Goal: Task Accomplishment & Management: Manage account settings

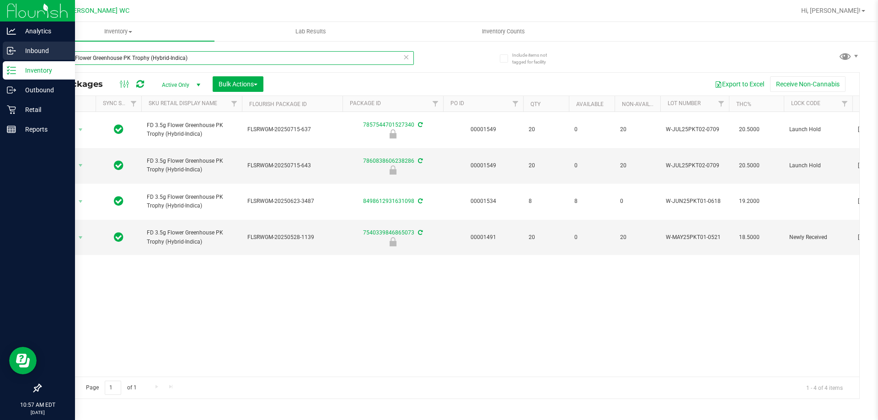
drag, startPoint x: 191, startPoint y: 60, endPoint x: 11, endPoint y: 58, distance: 179.6
click at [11, 58] on div "Analytics Inbound Inventory Outbound Retail Reports 10:57 AM EDT [DATE] 09/24 S…" at bounding box center [439, 210] width 878 height 420
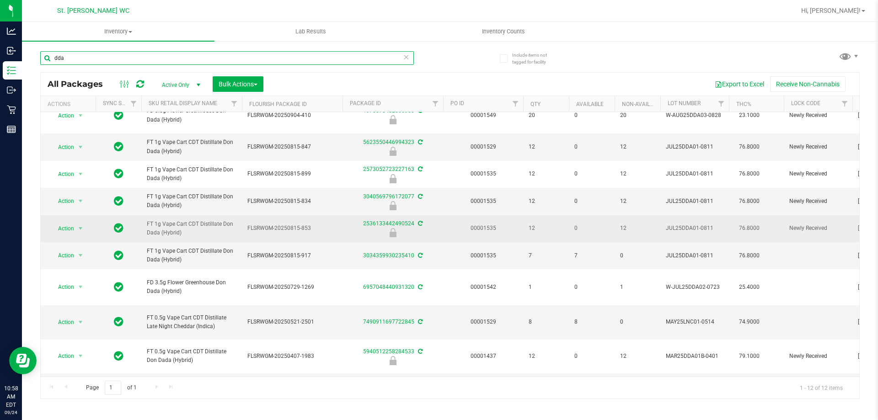
scroll to position [91, 0]
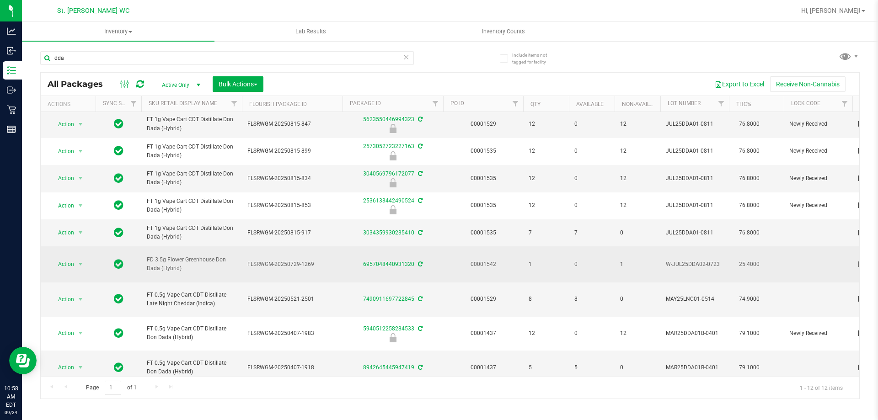
click at [190, 273] on span "FD 3.5g Flower Greenhouse Don Dada (Hybrid)" at bounding box center [192, 264] width 90 height 17
copy tr "FD 3.5g Flower Greenhouse Don Dada (Hybrid)"
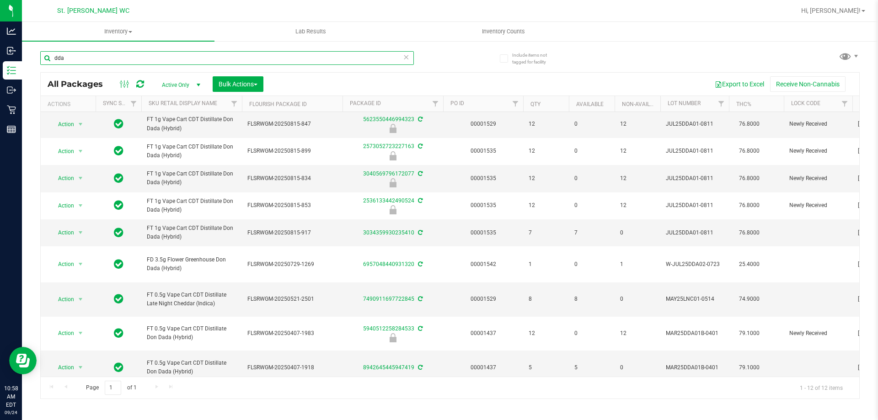
drag, startPoint x: 165, startPoint y: 64, endPoint x: 53, endPoint y: 56, distance: 111.9
click at [53, 56] on input "dda" at bounding box center [226, 58] width 373 height 14
paste input "FD 3.5g Flower Greenhouse Don Dada (Hybrid)"
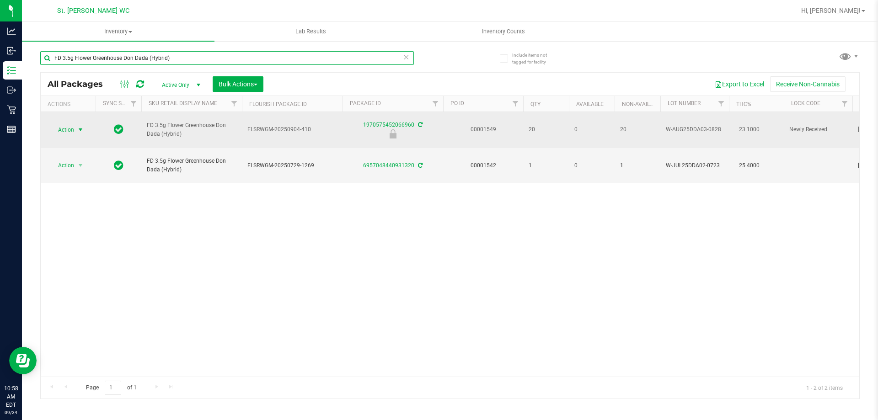
type input "FD 3.5g Flower Greenhouse Don Dada (Hybrid)"
click at [78, 126] on span "select" at bounding box center [80, 129] width 7 height 7
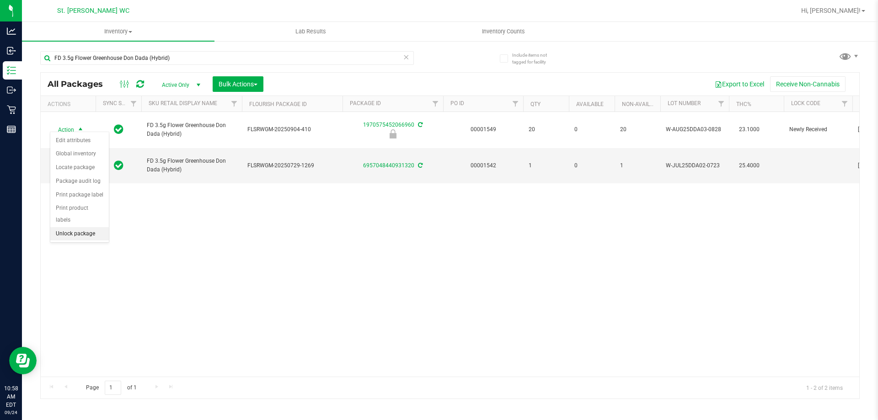
click at [88, 227] on li "Unlock package" at bounding box center [79, 234] width 59 height 14
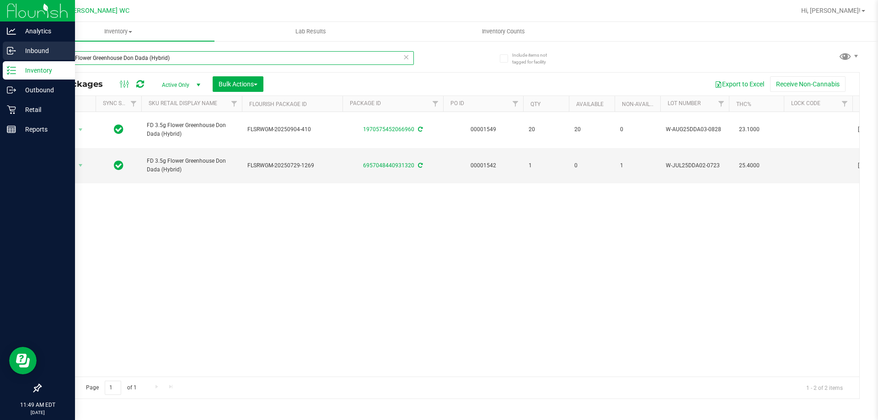
drag, startPoint x: 172, startPoint y: 63, endPoint x: 11, endPoint y: 58, distance: 161.9
click at [11, 58] on div "Analytics Inbound Inventory Outbound Retail Reports 11:49 AM EDT [DATE] 09/24 S…" at bounding box center [439, 210] width 878 height 420
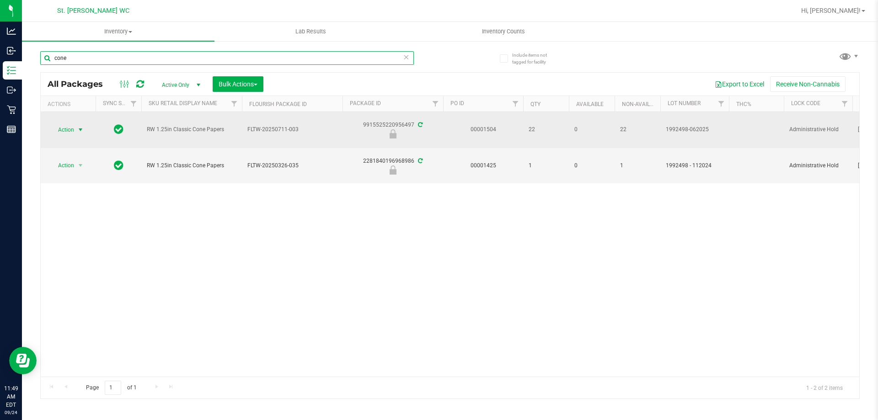
type input "cone"
click at [76, 131] on span "select" at bounding box center [80, 129] width 11 height 13
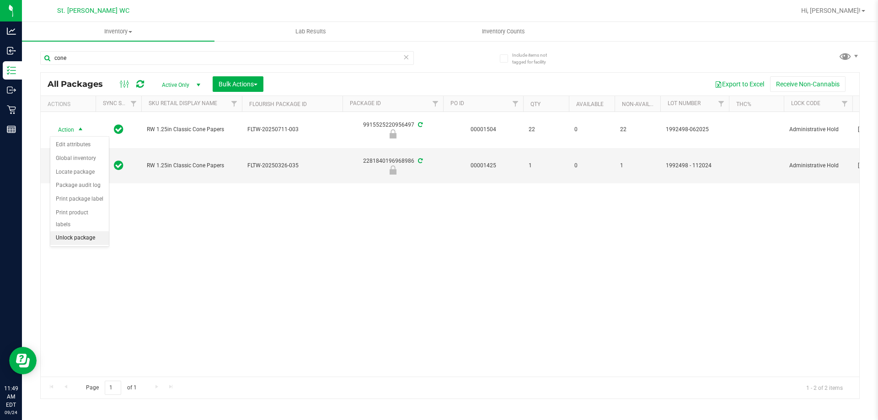
click at [70, 231] on li "Unlock package" at bounding box center [79, 238] width 59 height 14
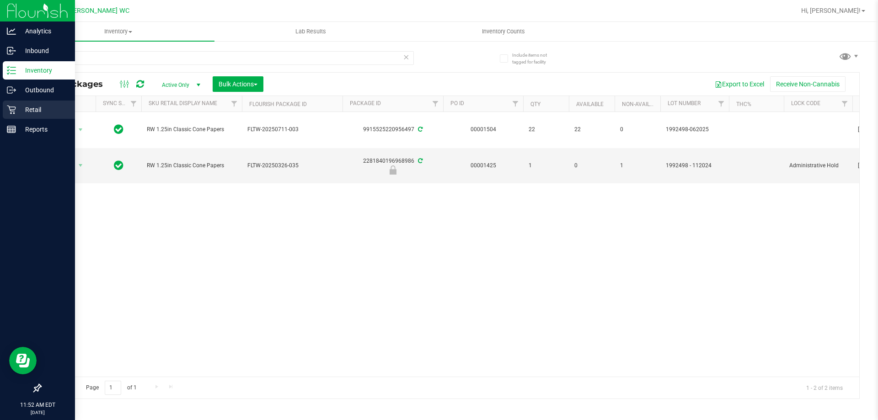
click at [21, 110] on p "Retail" at bounding box center [43, 109] width 55 height 11
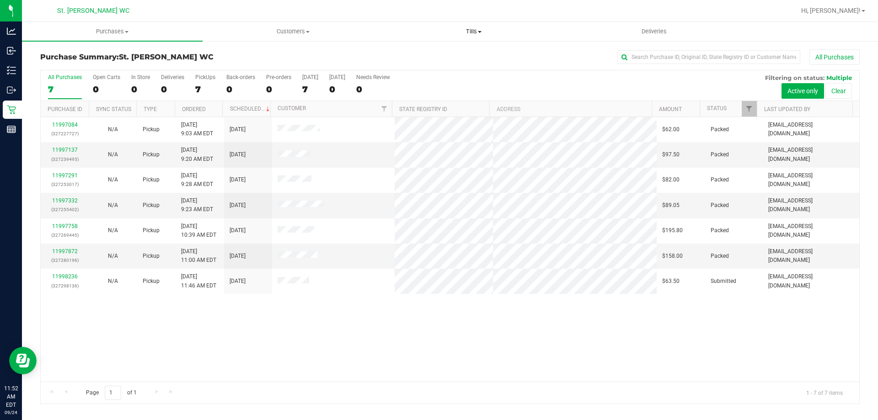
click at [474, 31] on span "Tills" at bounding box center [473, 31] width 180 height 8
click at [427, 55] on span "Manage tills" at bounding box center [414, 55] width 62 height 8
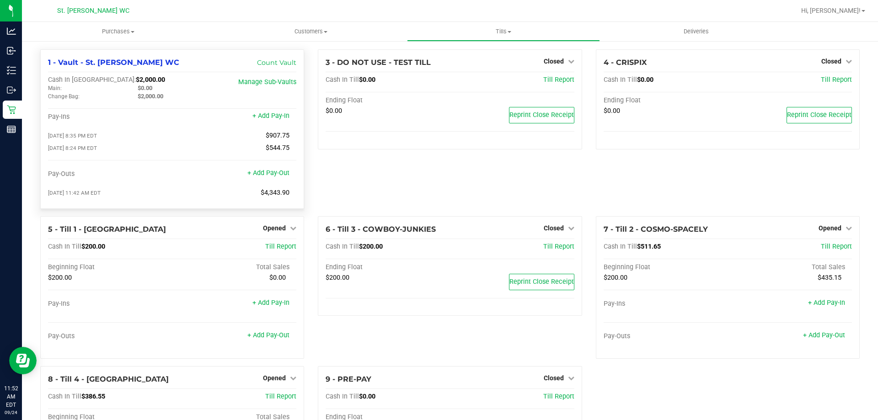
click at [269, 195] on span "$4,343.90" at bounding box center [275, 193] width 29 height 8
copy span "$4,343.90"
click at [320, 192] on div "3 - DO NOT USE - TEST TILL Closed Open Till Cash In Till $0.00 Till Report Endi…" at bounding box center [449, 132] width 277 height 167
